Goal: Task Accomplishment & Management: Manage account settings

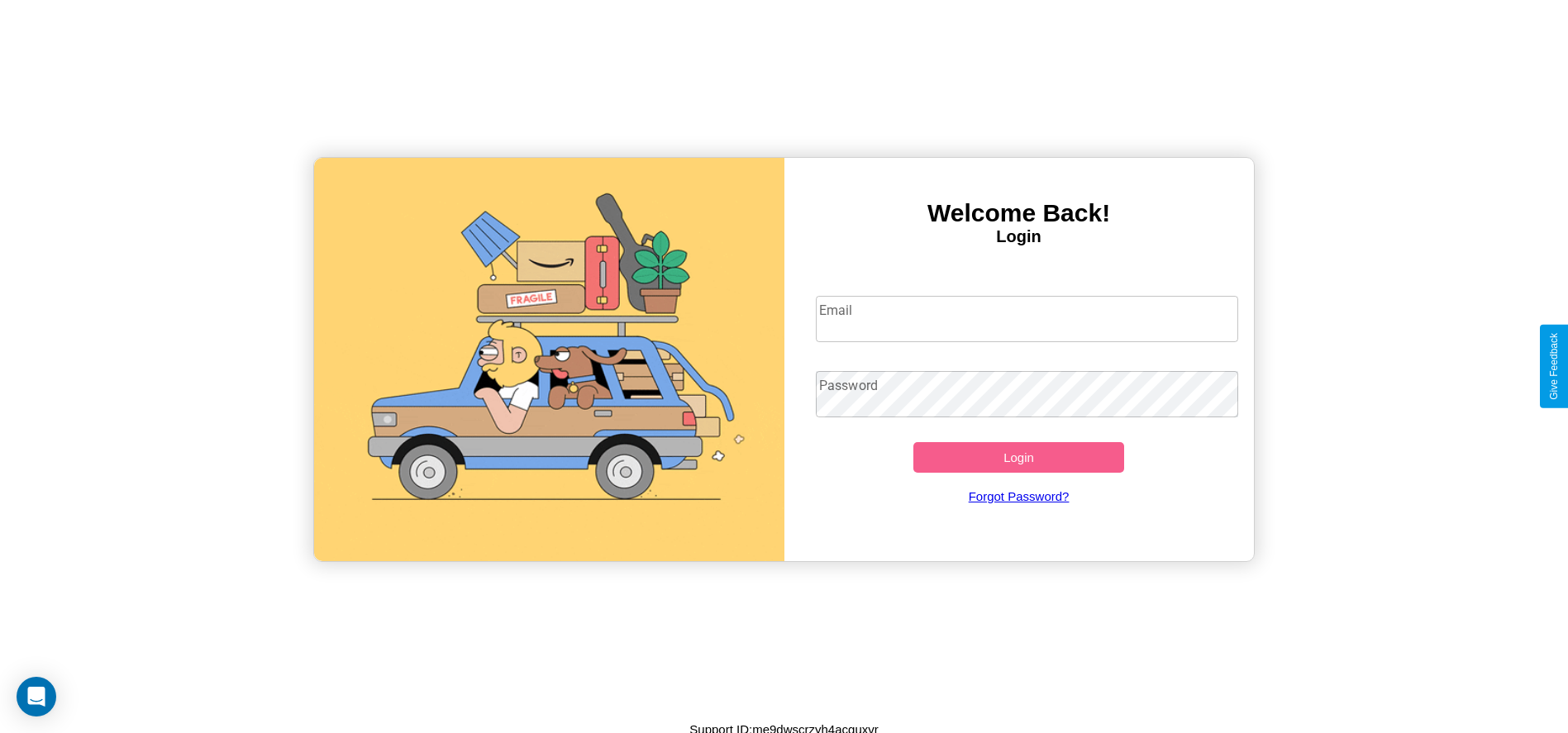
click at [1027, 318] on input "Email" at bounding box center [1027, 319] width 423 height 46
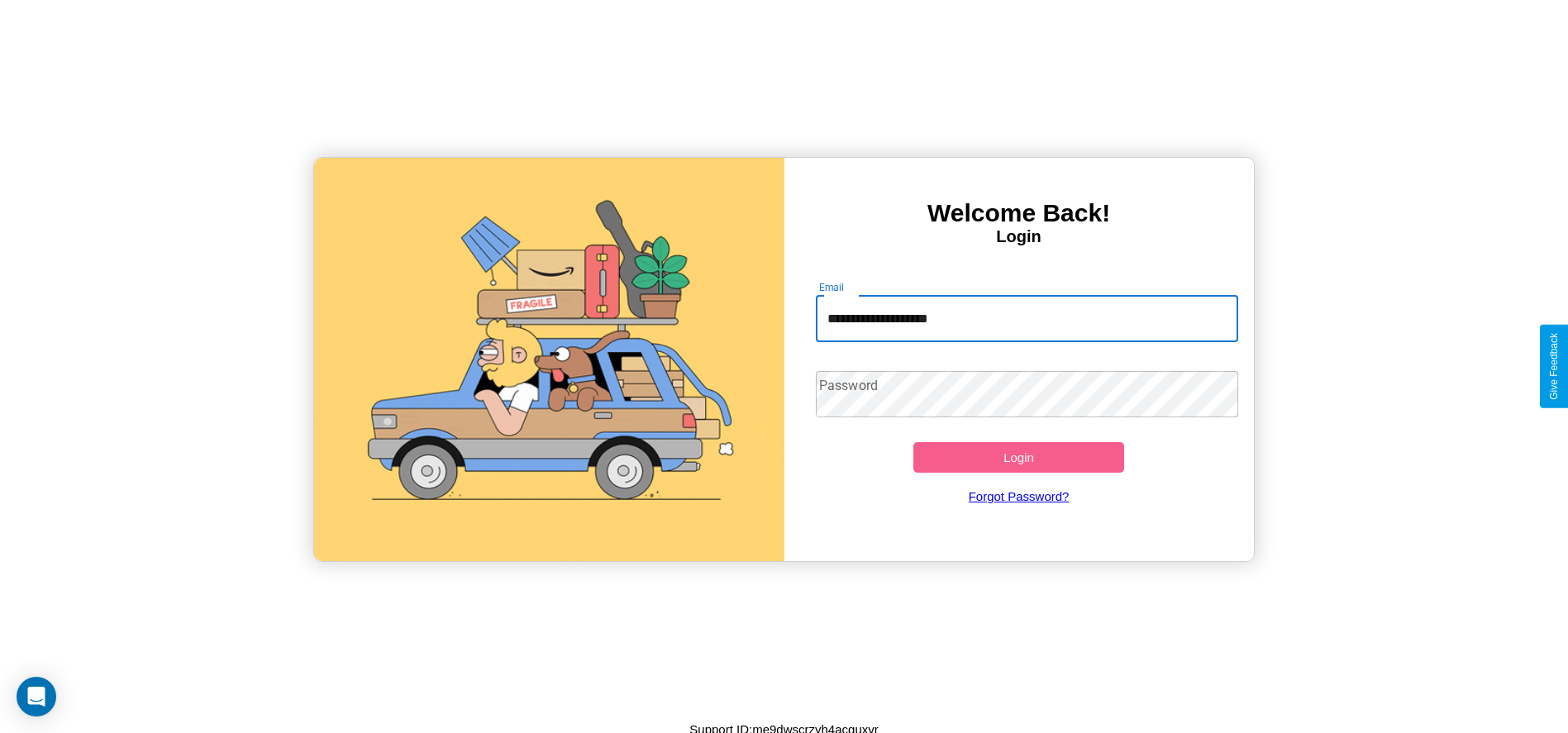
type input "**********"
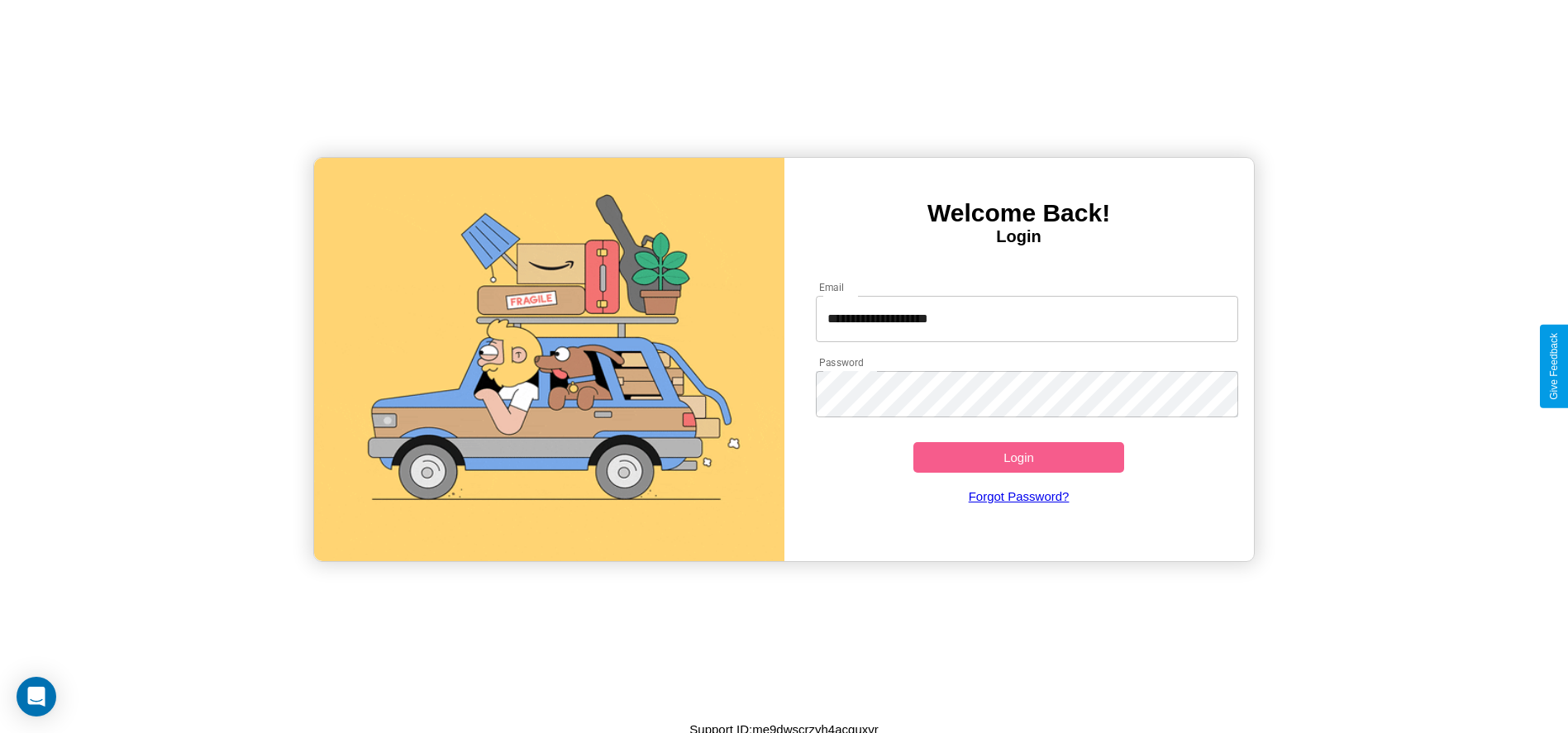
click at [1019, 457] on button "Login" at bounding box center [1019, 457] width 211 height 31
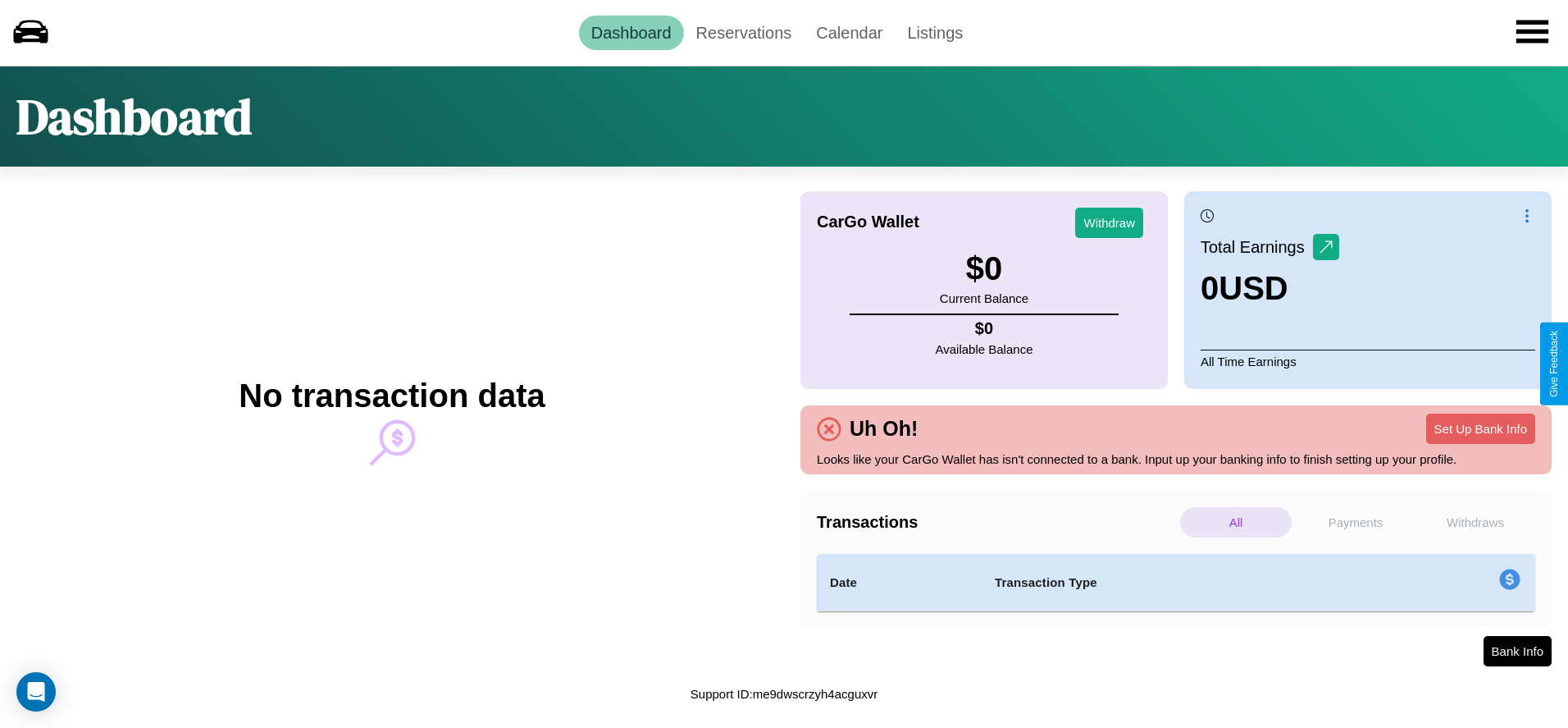
click at [1356, 522] on p "Payments" at bounding box center [1355, 523] width 111 height 31
click at [1236, 522] on p "All" at bounding box center [1235, 523] width 111 height 31
click at [1476, 522] on p "Withdraws" at bounding box center [1475, 523] width 111 height 31
click at [743, 32] on link "Reservations" at bounding box center [744, 33] width 120 height 34
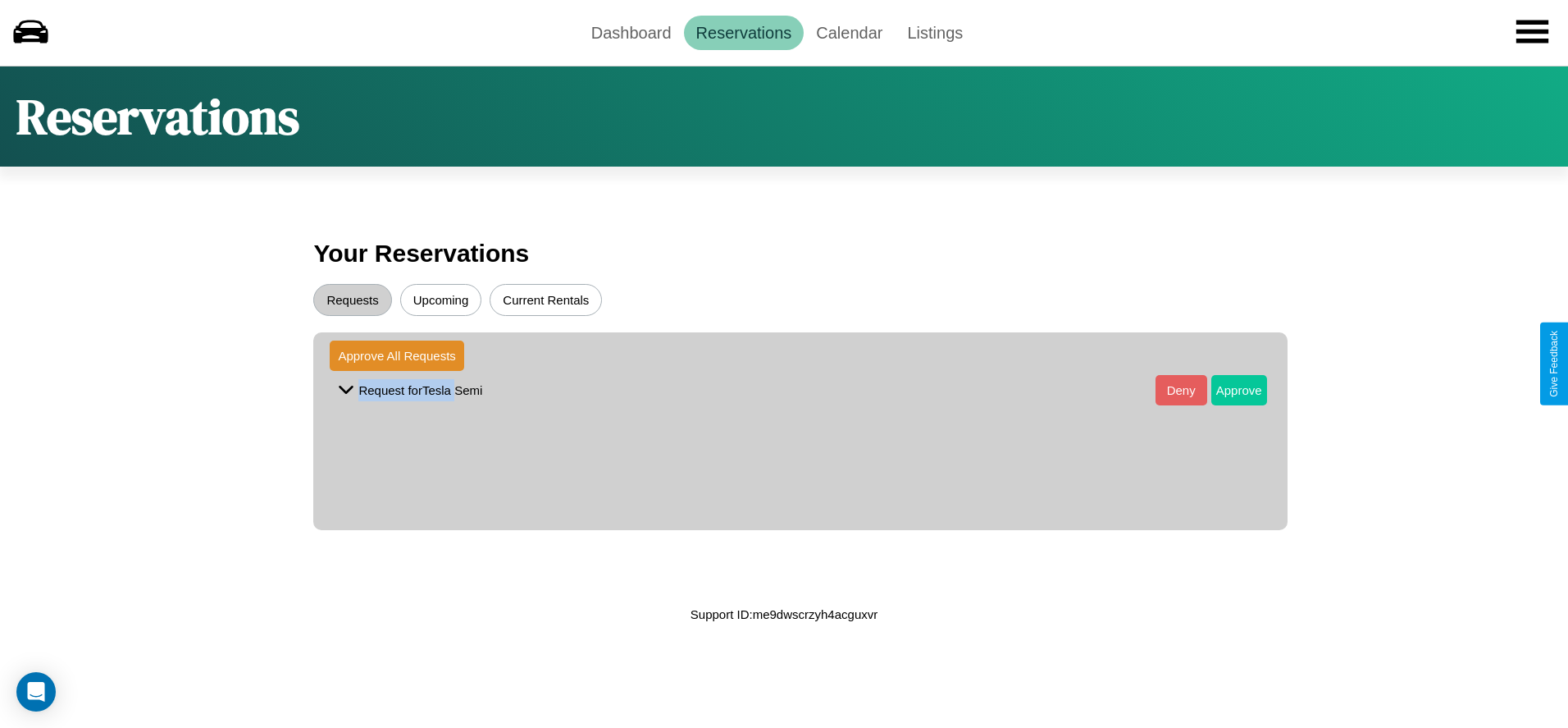
click at [1226, 390] on button "Approve" at bounding box center [1240, 391] width 56 height 31
